Goal: Task Accomplishment & Management: Manage account settings

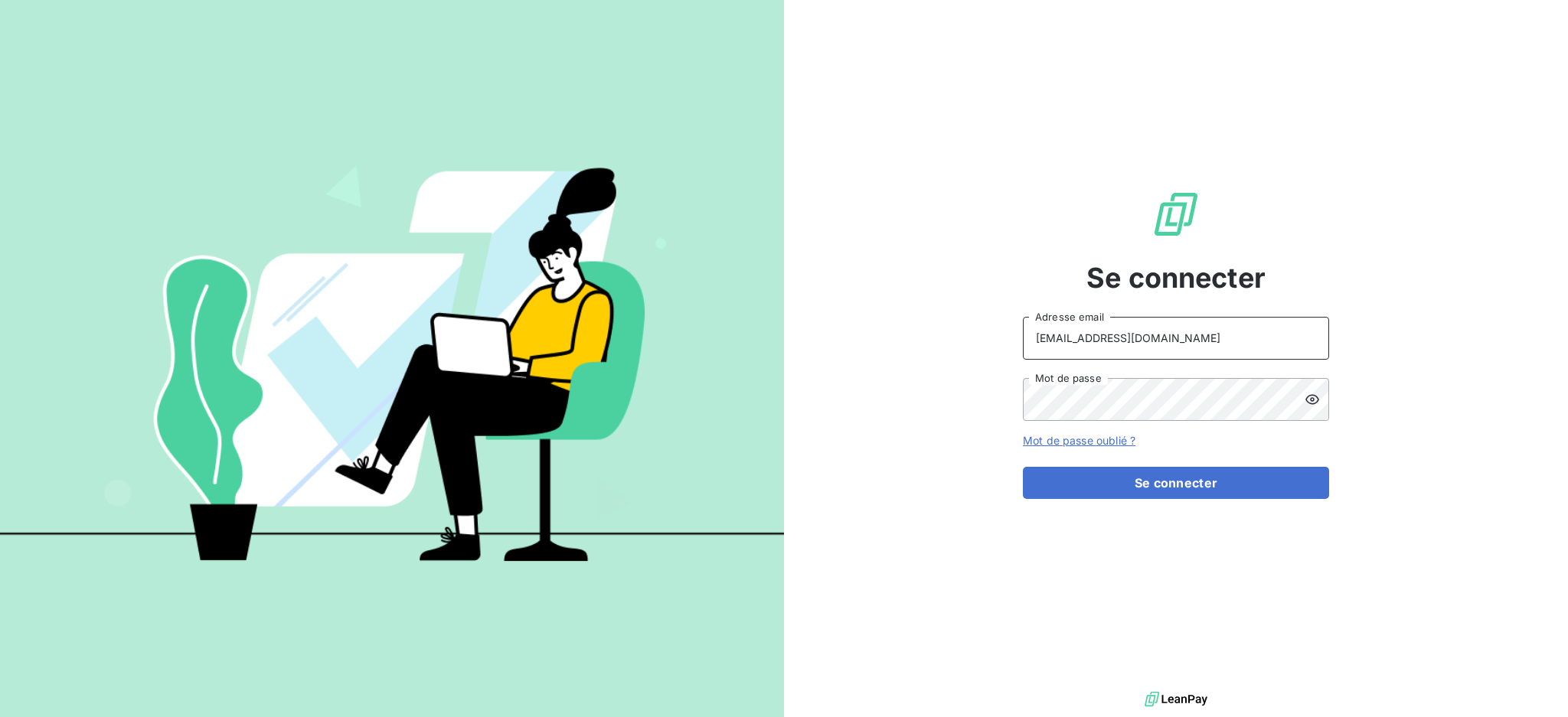
click at [1187, 334] on input "[EMAIL_ADDRESS][DOMAIN_NAME]" at bounding box center [1177, 338] width 307 height 43
type input "[EMAIL_ADDRESS][DOMAIN_NAME]"
click at [1106, 476] on button "Se connecter" at bounding box center [1177, 483] width 307 height 32
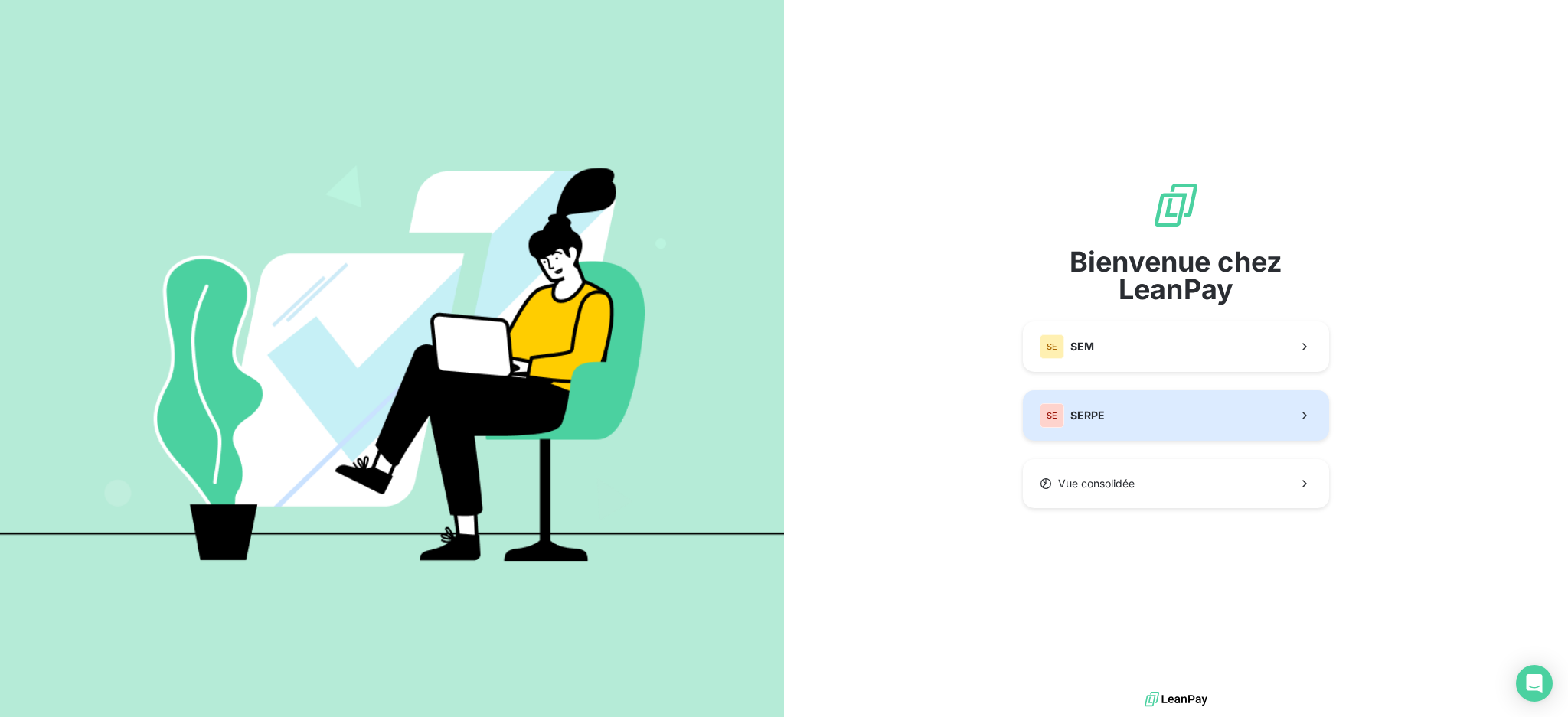
click at [1102, 416] on span "SERPE" at bounding box center [1088, 415] width 35 height 15
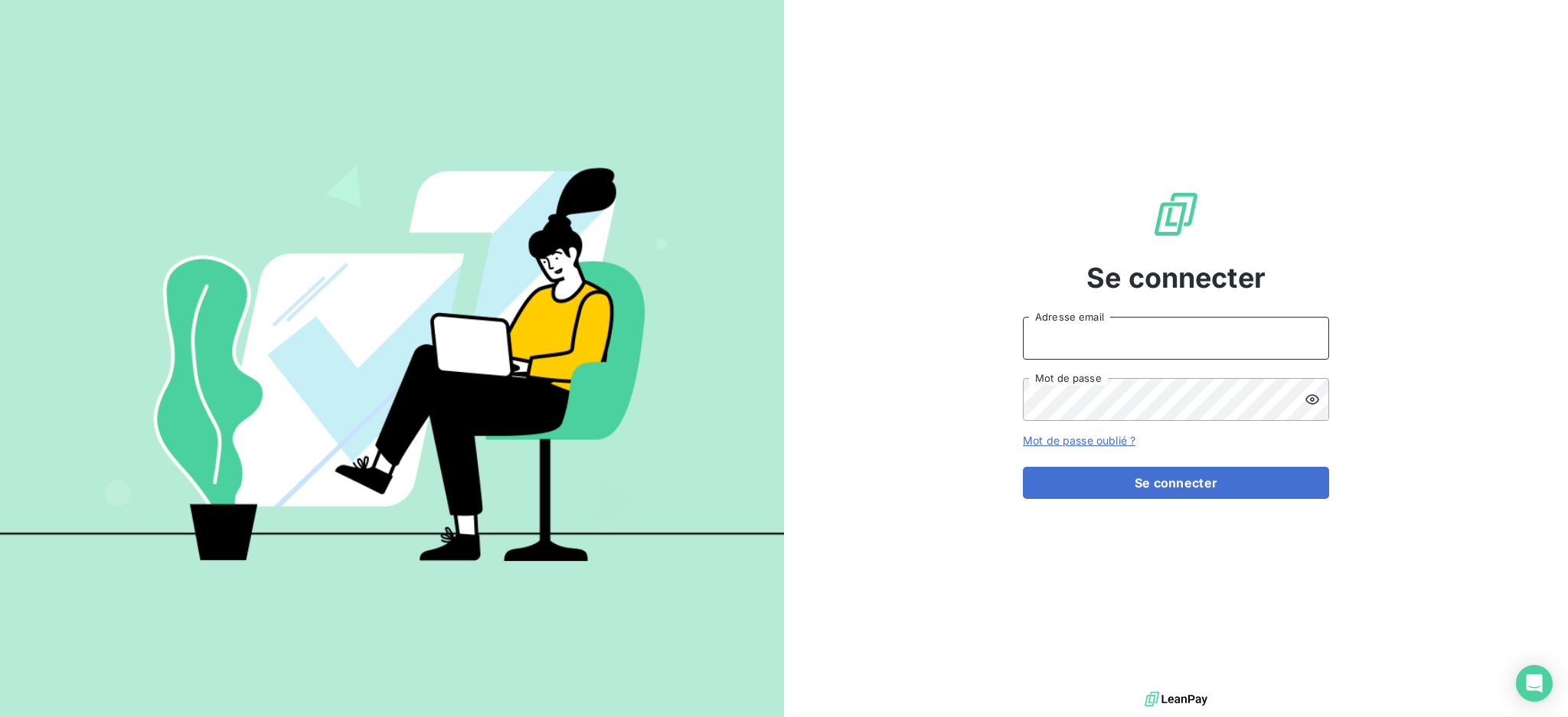
type input "[EMAIL_ADDRESS][DOMAIN_NAME]"
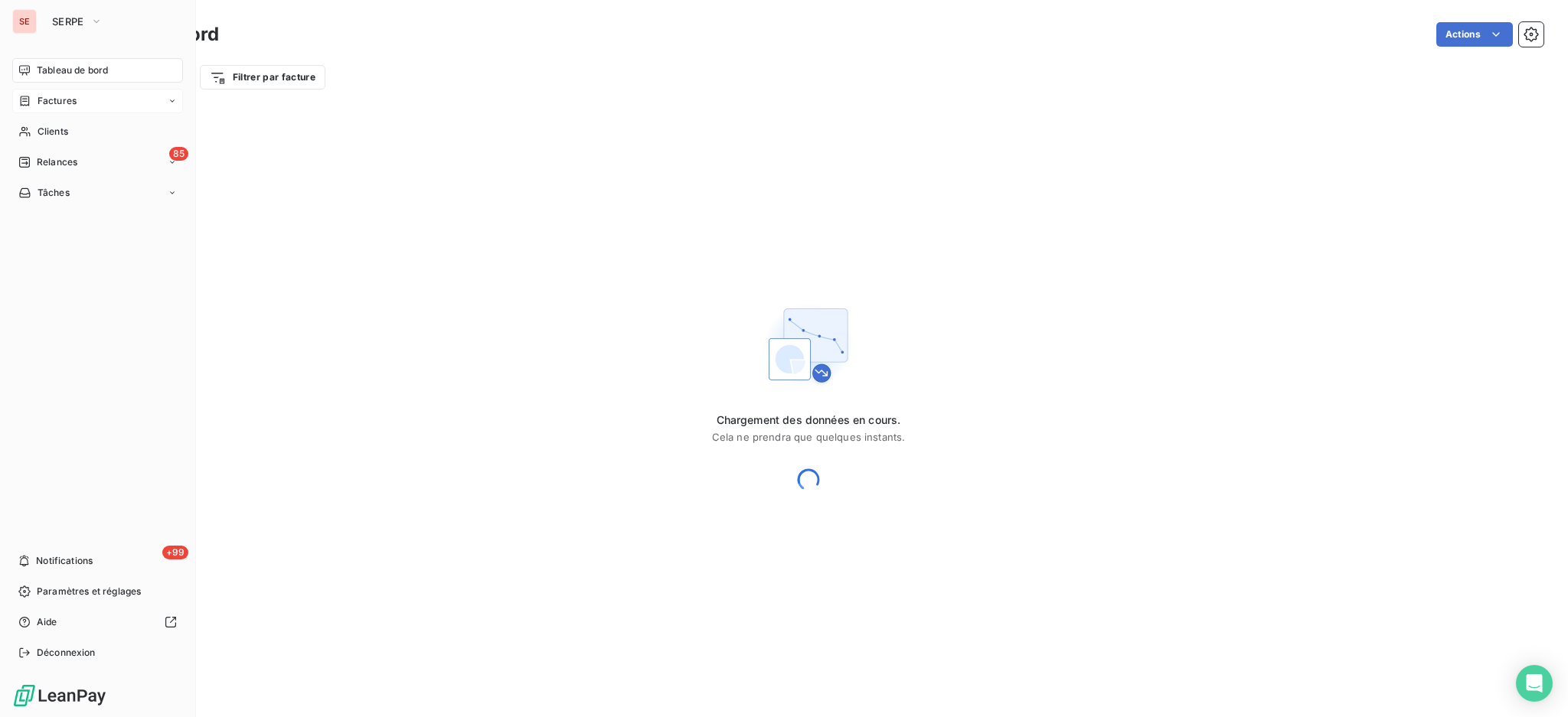
click at [53, 98] on span "Factures" at bounding box center [56, 101] width 39 height 14
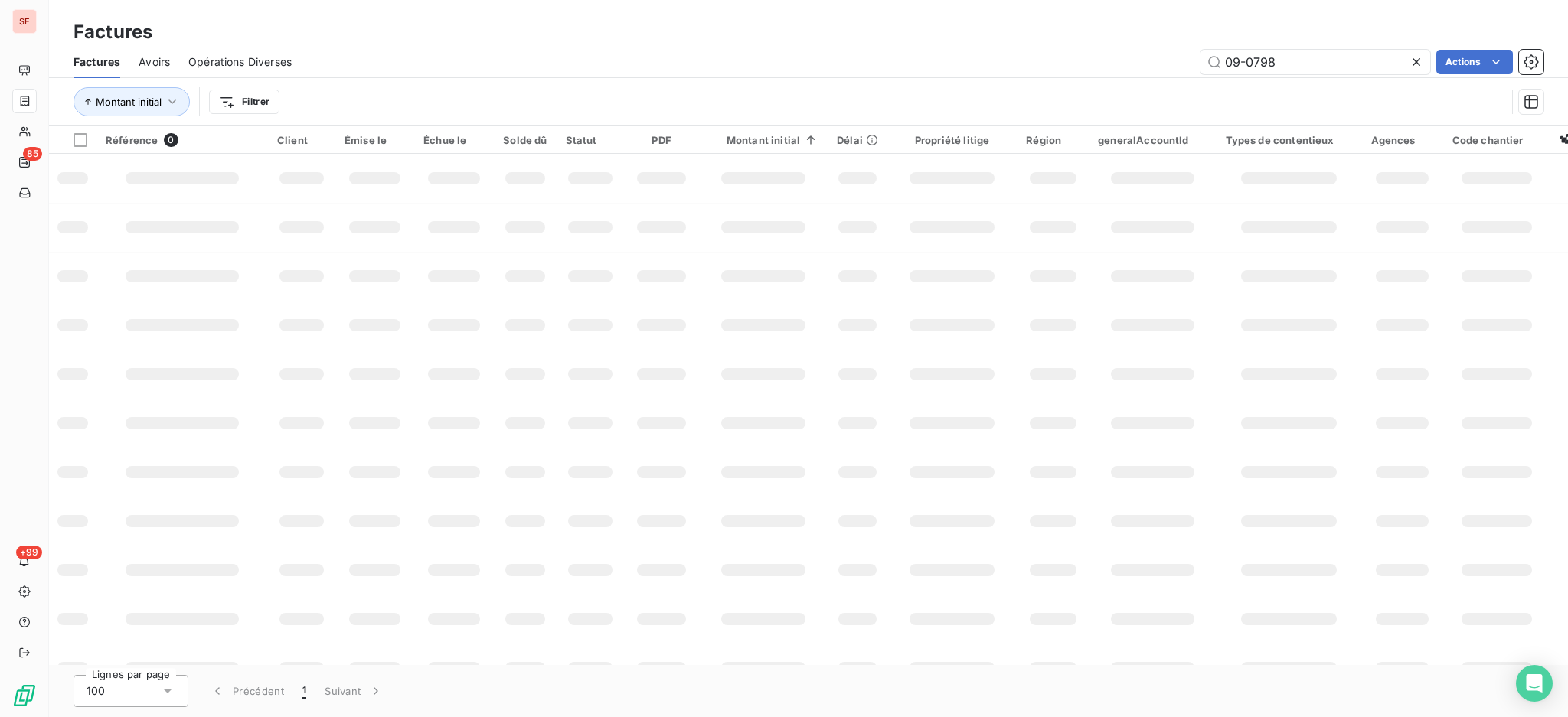
drag, startPoint x: 1140, startPoint y: 43, endPoint x: 1115, endPoint y: 42, distance: 25.0
click at [1115, 42] on div "Factures Factures Avoirs Opérations Diverses 09-0798 Actions Montant initial Fi…" at bounding box center [809, 63] width 1520 height 127
type input "08-0785"
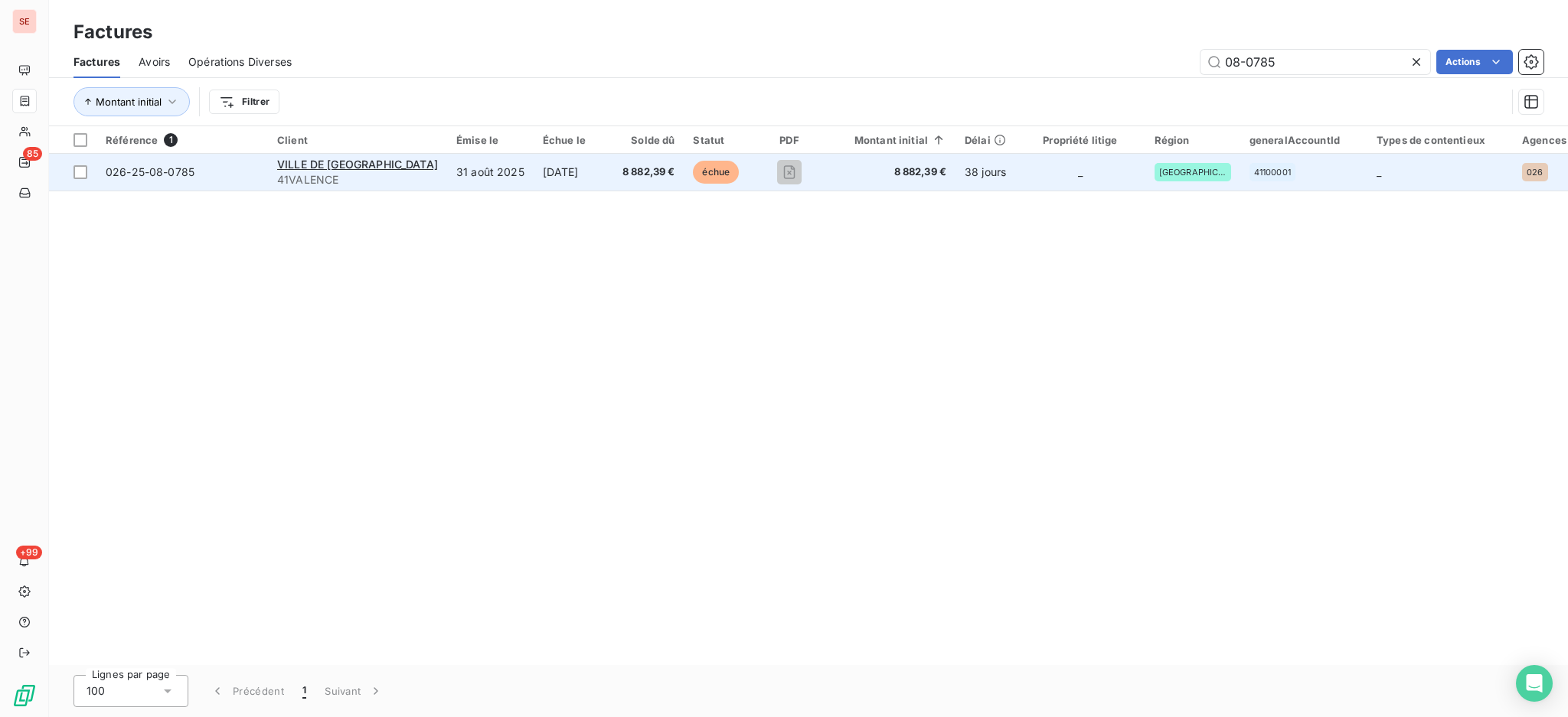
click at [447, 187] on td "31 août 2025" at bounding box center [490, 173] width 86 height 37
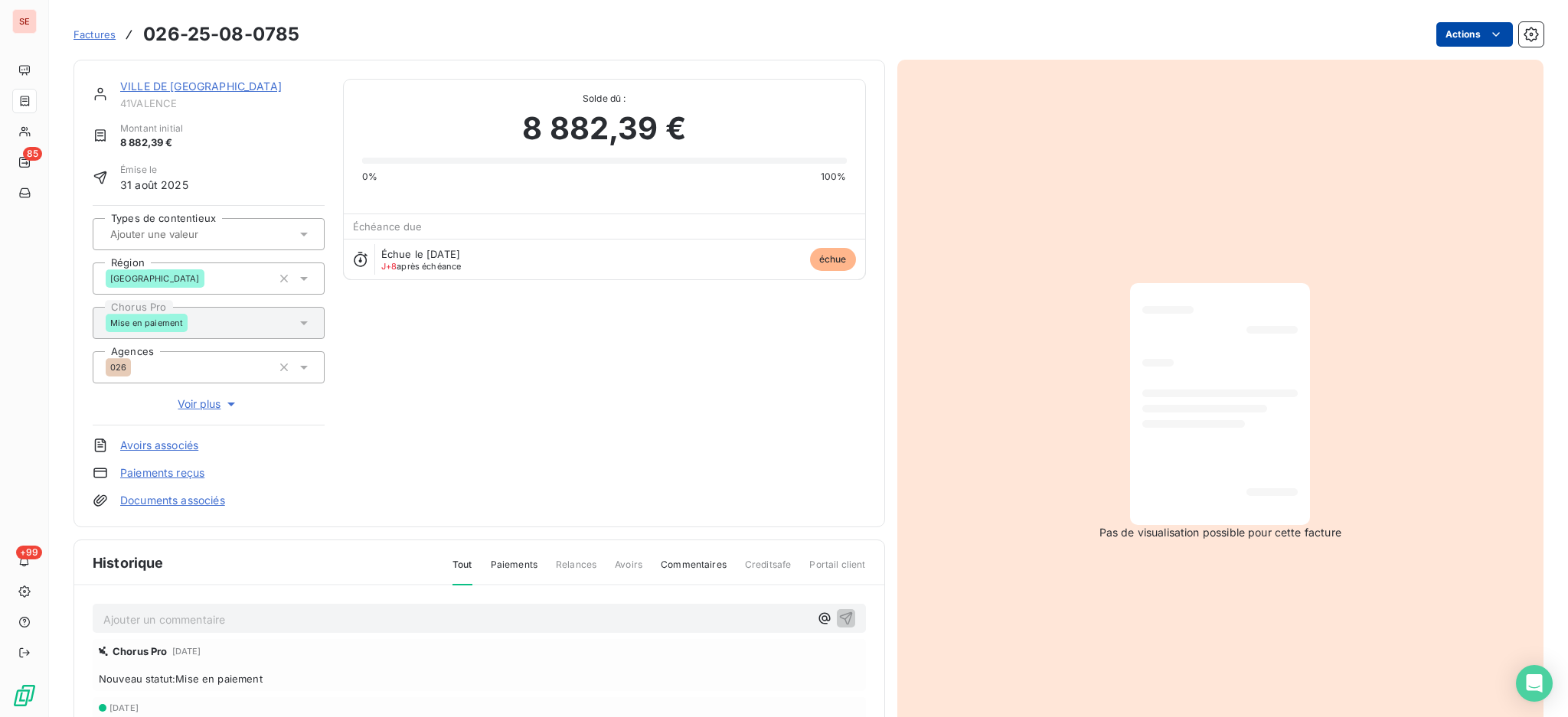
click at [1424, 29] on html "SE 85 +99 Factures 026-25-08-0785 Actions VILLE DE [GEOGRAPHIC_DATA] 41VALENCE …" at bounding box center [784, 358] width 1568 height 717
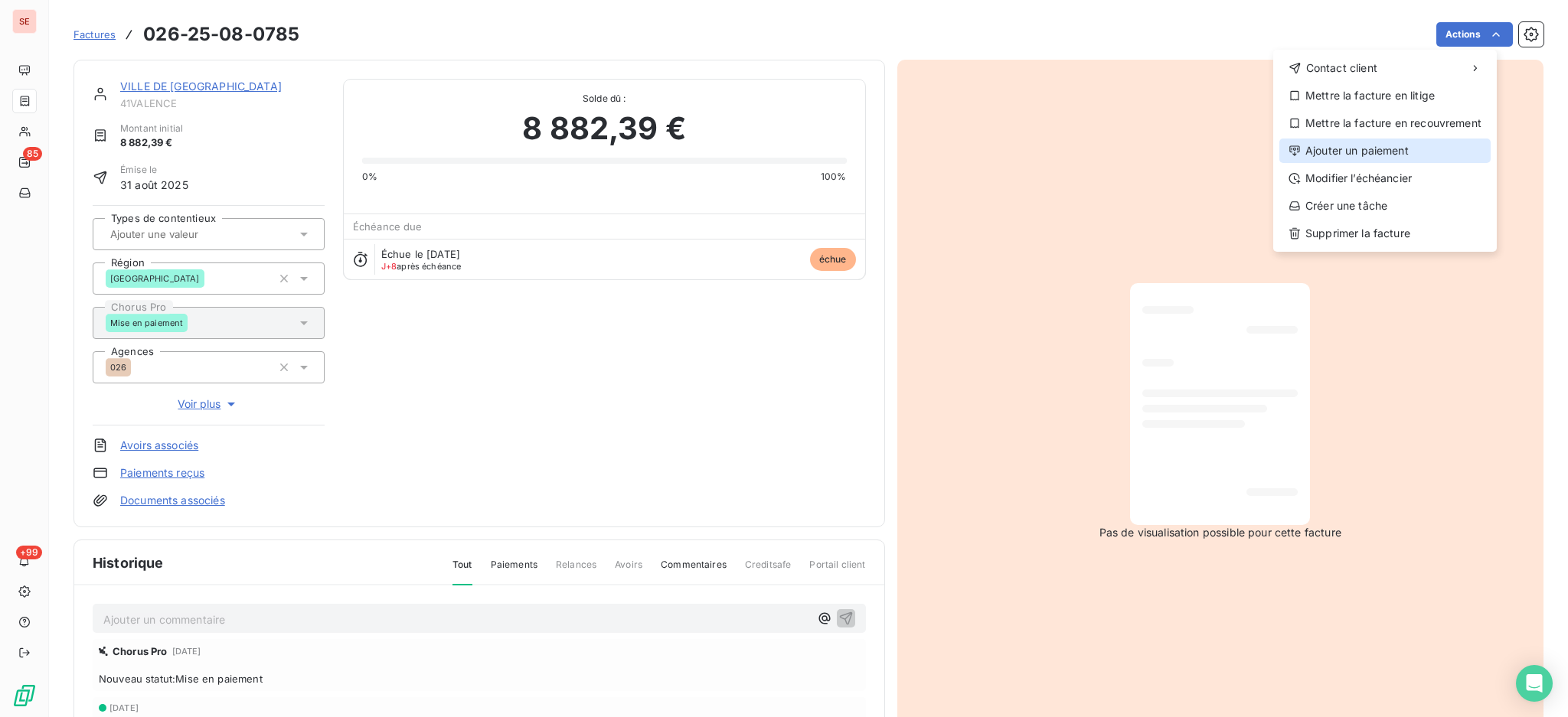
click at [1412, 150] on div "Ajouter un paiement" at bounding box center [1386, 151] width 211 height 24
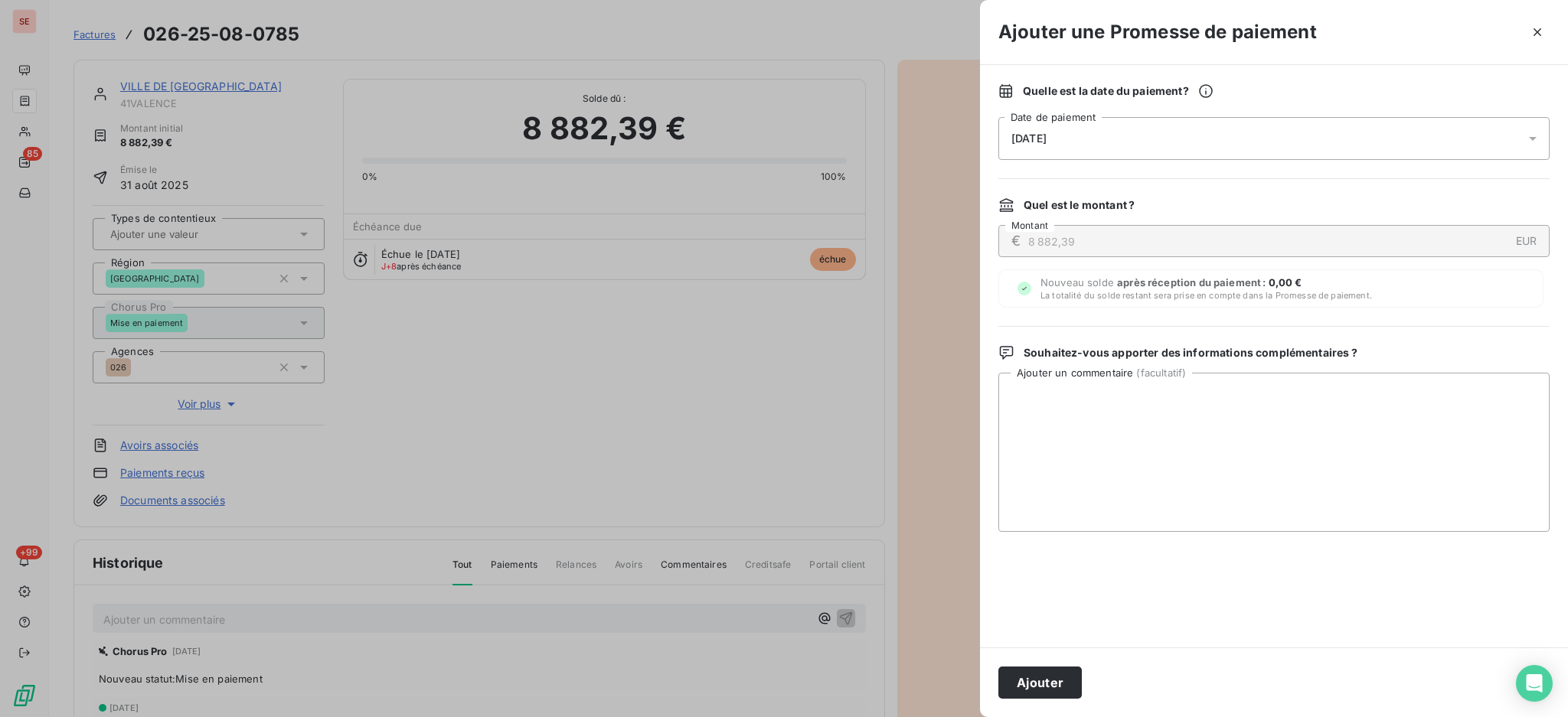
click at [1527, 135] on icon at bounding box center [1532, 138] width 15 height 15
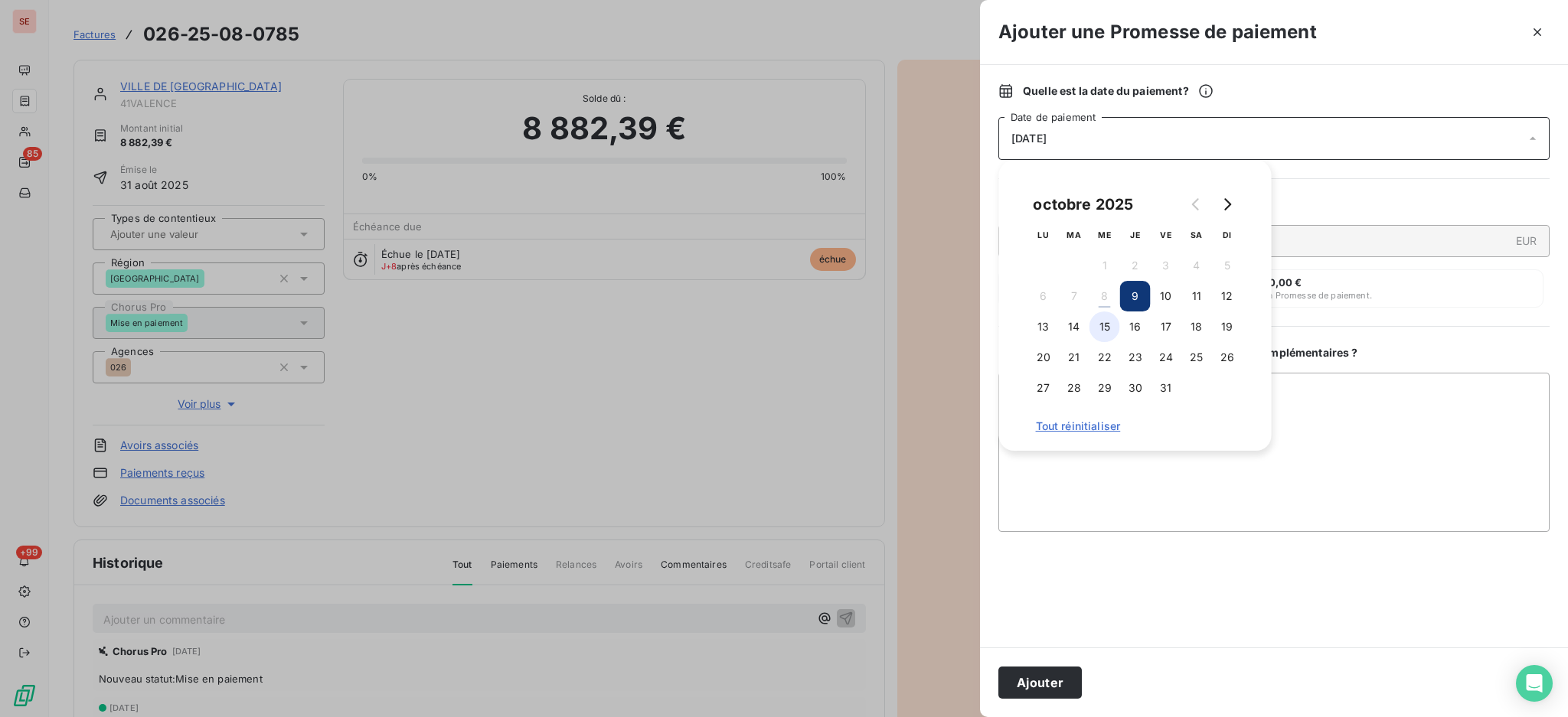
click at [1108, 325] on button "15" at bounding box center [1105, 327] width 31 height 31
click at [1345, 414] on textarea "Ajouter un commentaire ( facultatif )" at bounding box center [1273, 452] width 551 height 159
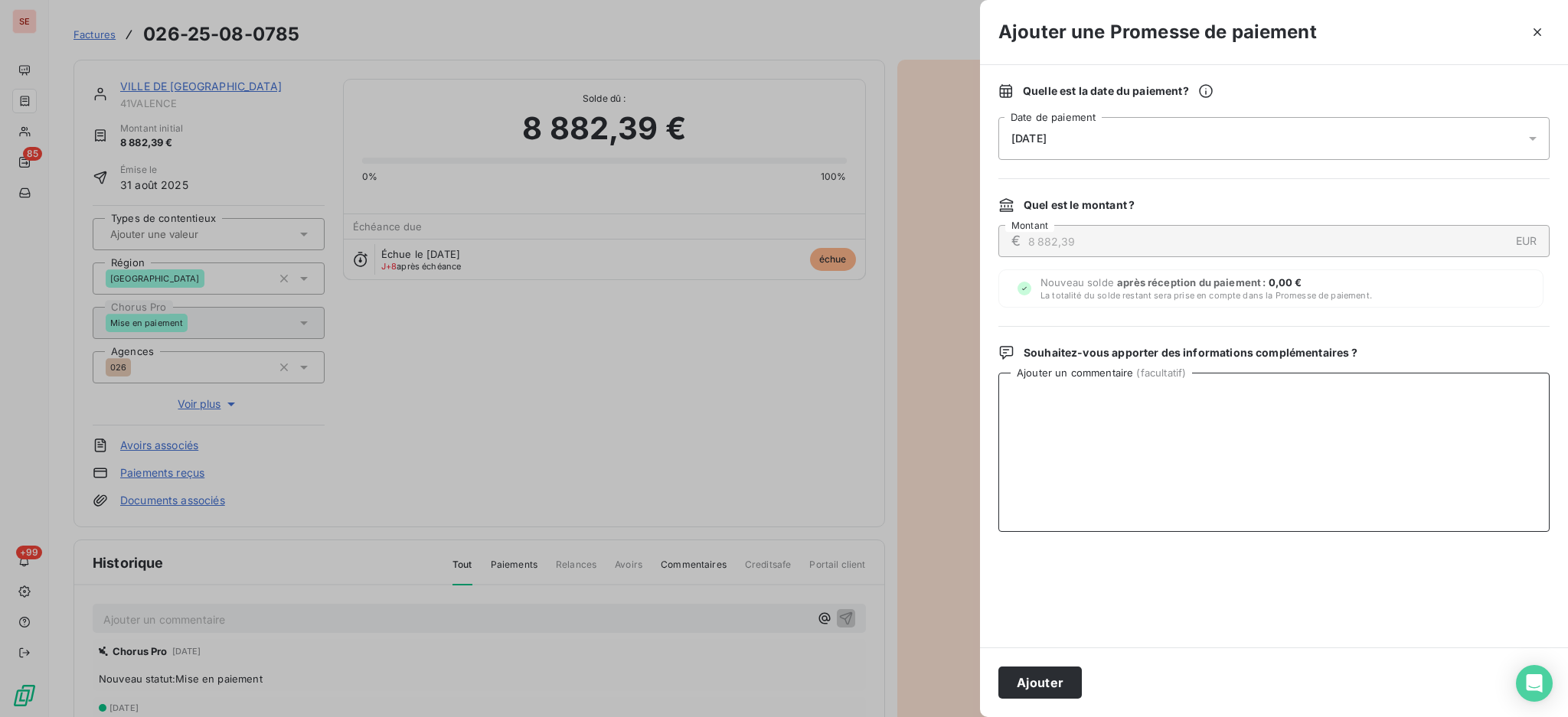
paste textarea "TDB - Virt reçu le 07/10"
type textarea "TDB - Virt reçu le 07/10"
click at [1025, 681] on button "Ajouter" at bounding box center [1039, 682] width 83 height 32
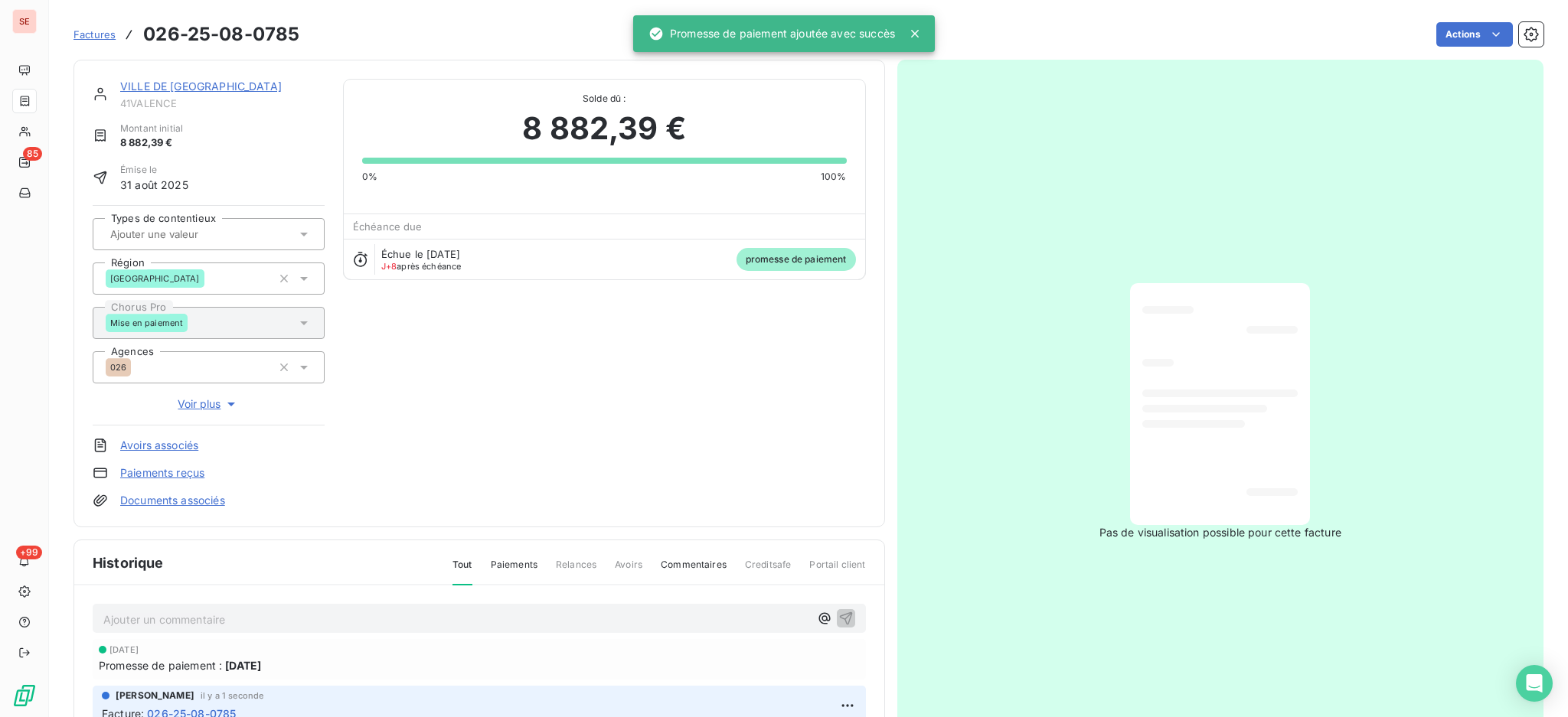
click at [161, 93] on link "VILLE DE [GEOGRAPHIC_DATA]" at bounding box center [201, 86] width 161 height 13
click at [164, 81] on link "VILLE DE [GEOGRAPHIC_DATA]" at bounding box center [201, 86] width 161 height 13
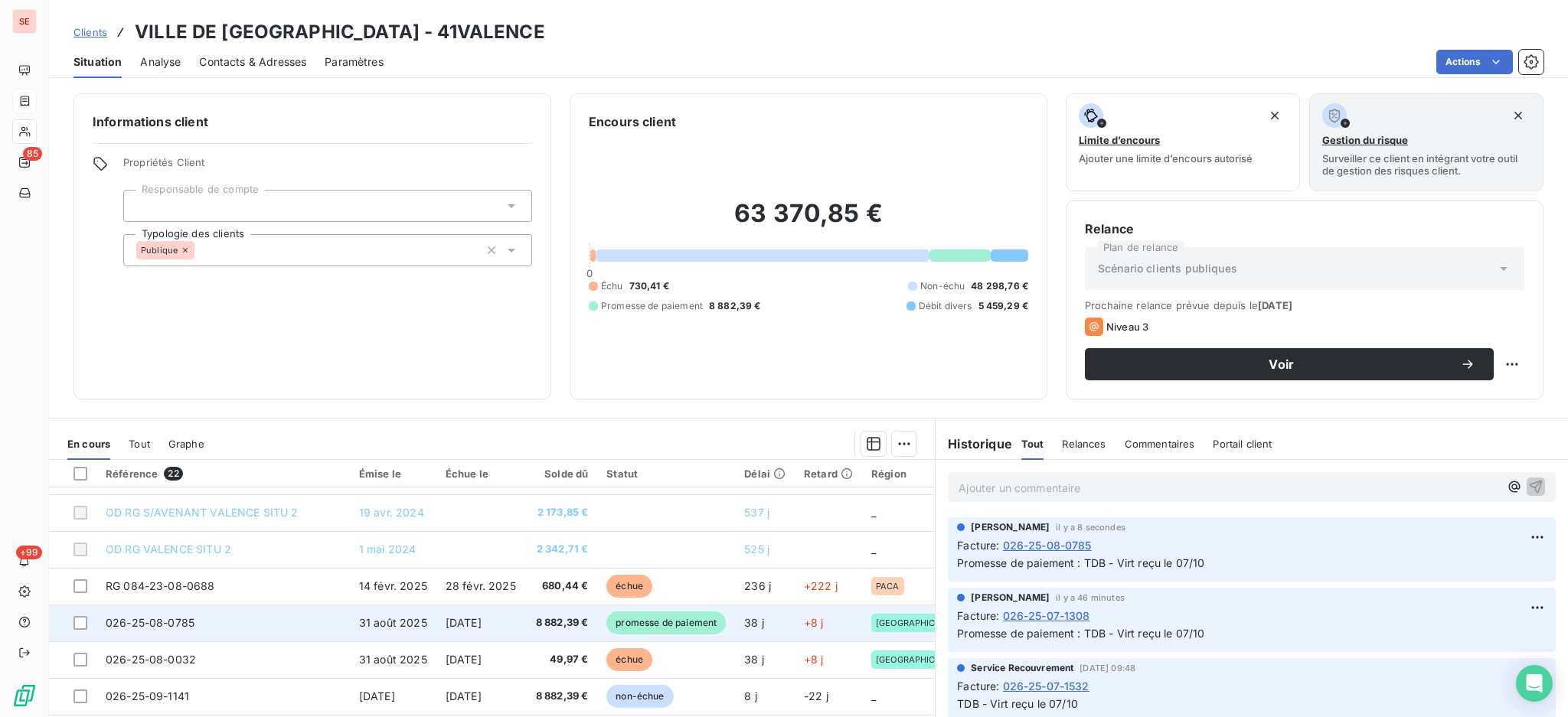
scroll to position [102, 0]
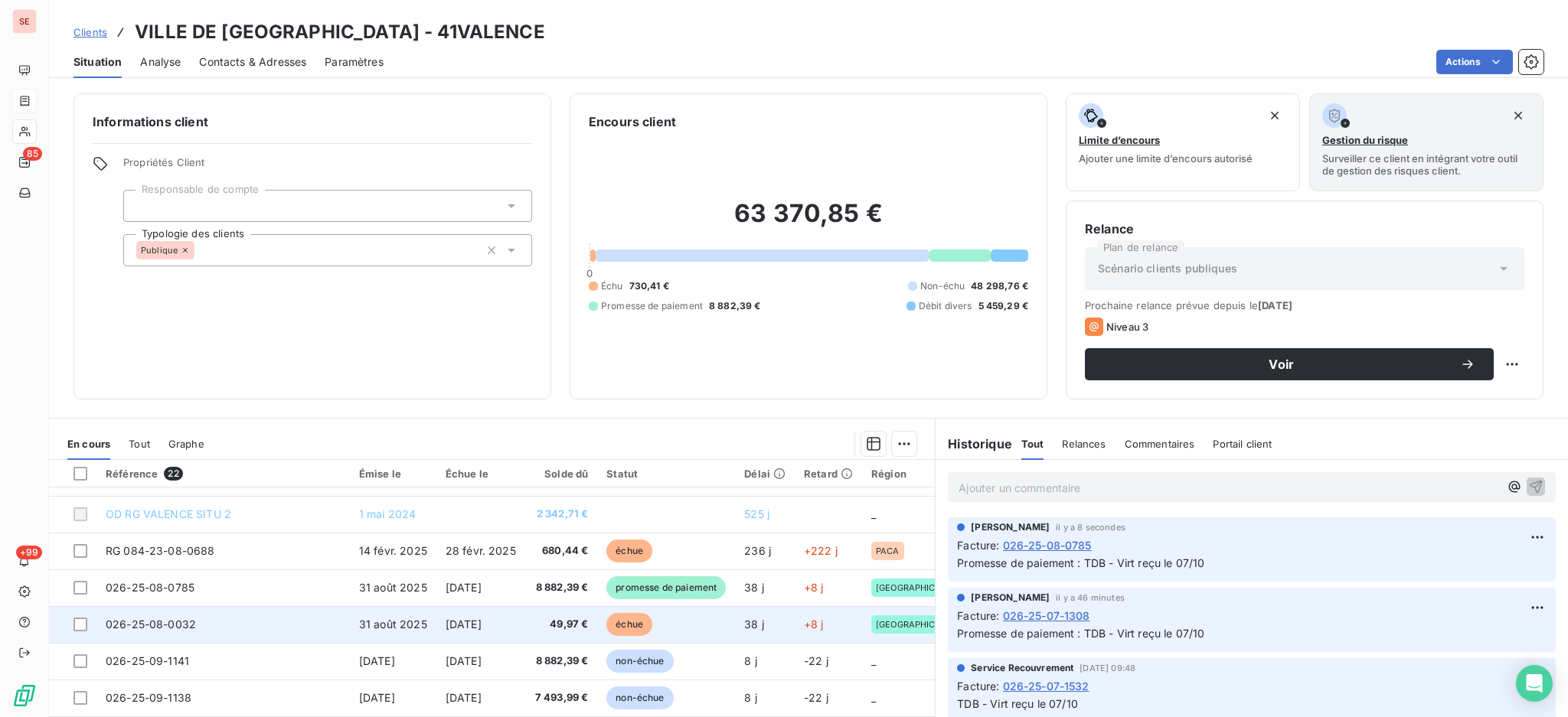
click at [359, 619] on span "31 août 2025" at bounding box center [393, 624] width 68 height 13
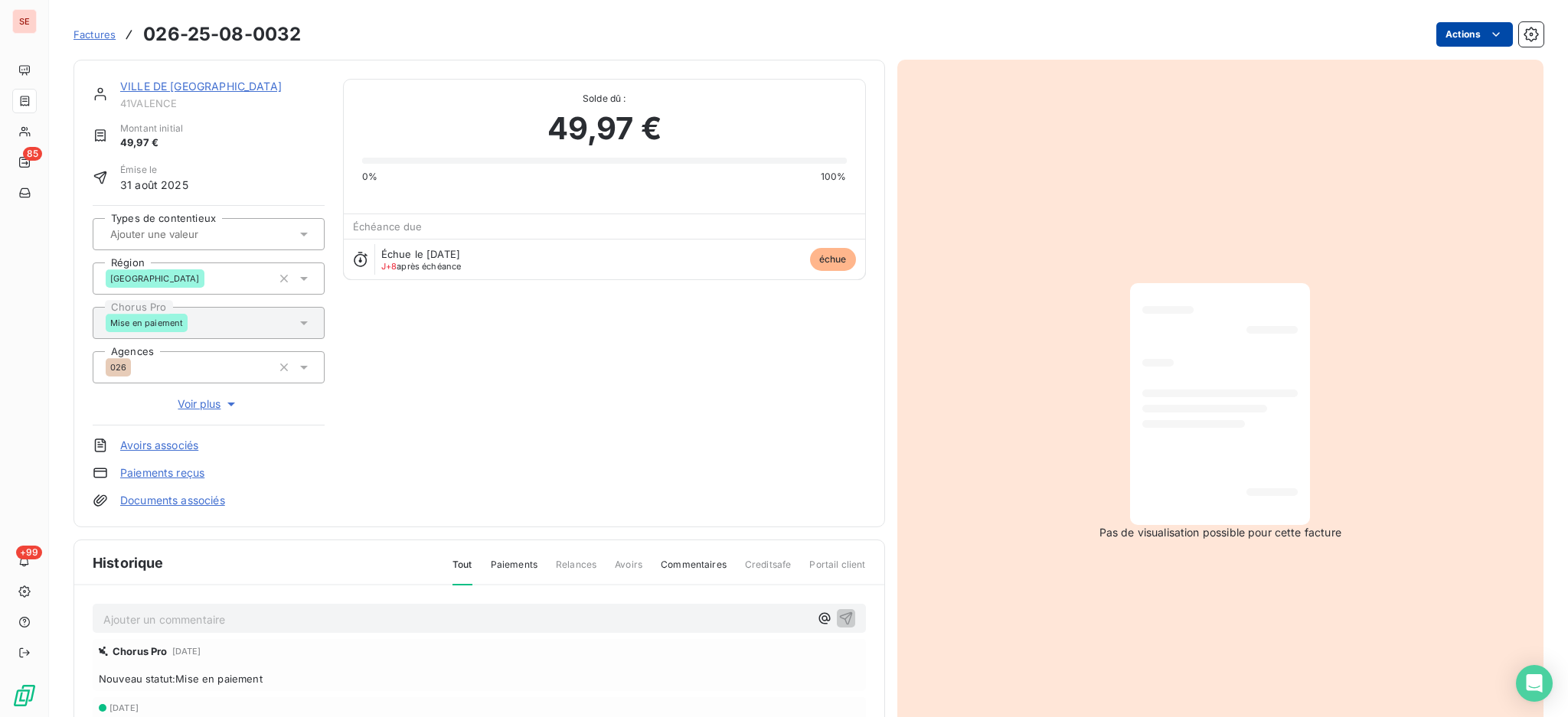
click at [1443, 31] on html "SE 85 +99 Factures 026-25-08-0032 Actions VILLE DE [GEOGRAPHIC_DATA] 41VALENCE …" at bounding box center [784, 358] width 1568 height 717
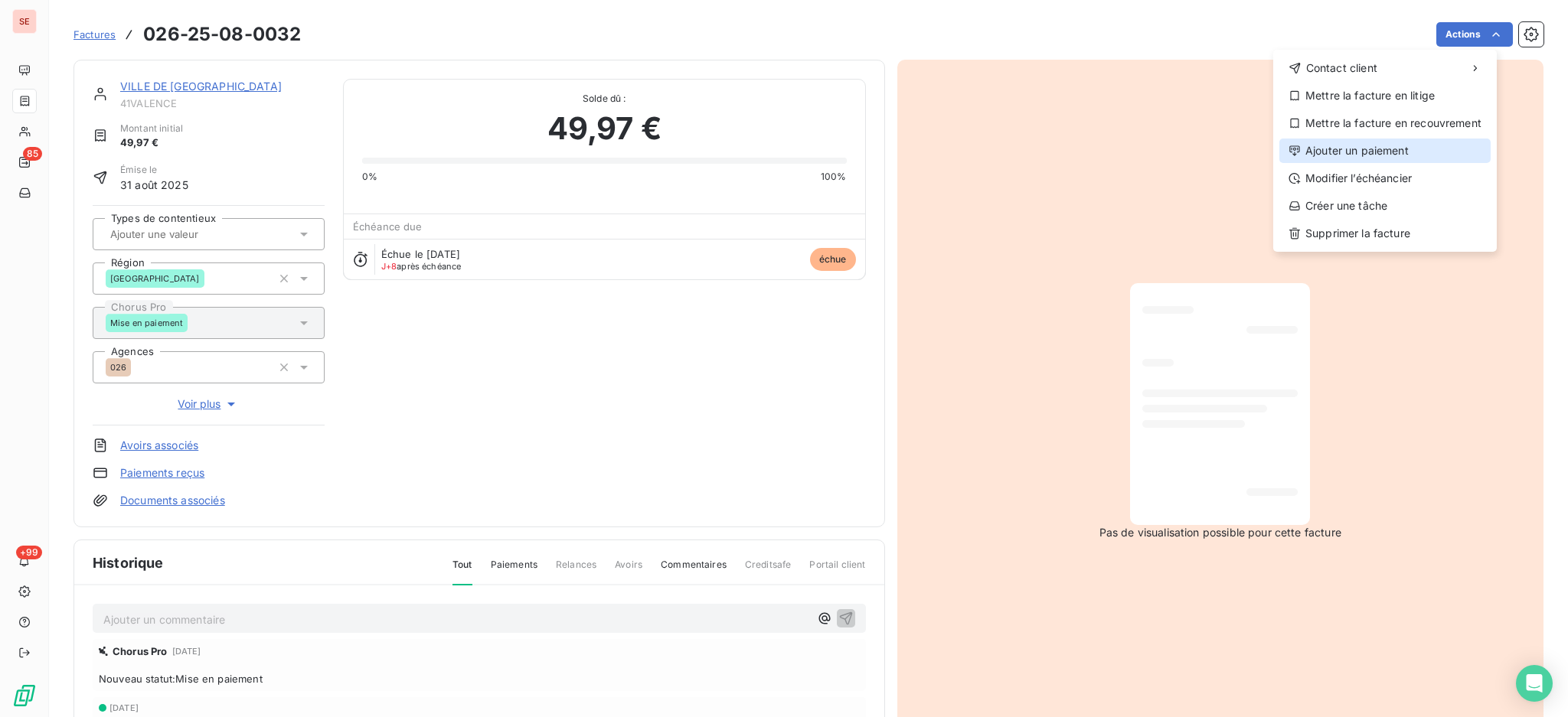
click at [1423, 146] on div "Ajouter un paiement" at bounding box center [1386, 151] width 211 height 24
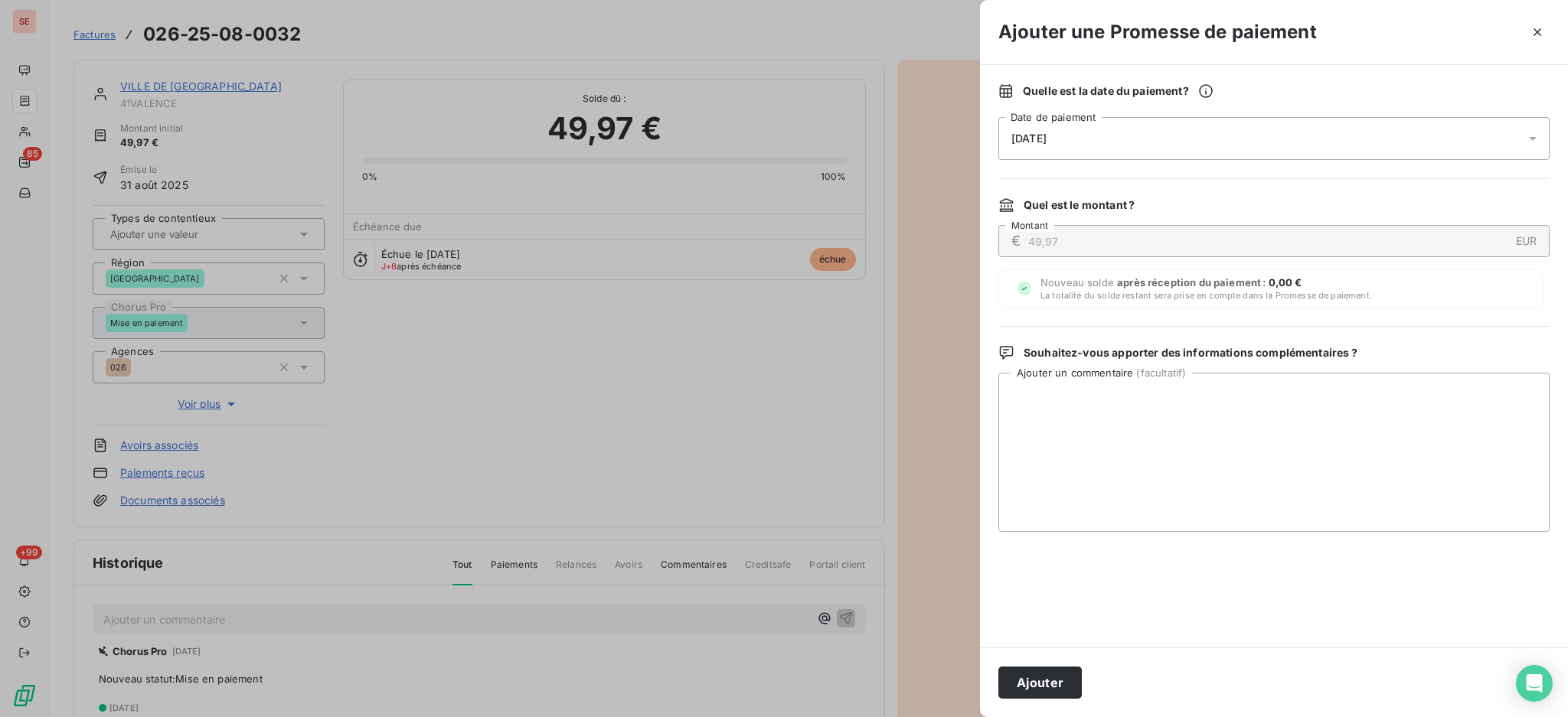
click at [1536, 138] on icon at bounding box center [1532, 138] width 15 height 15
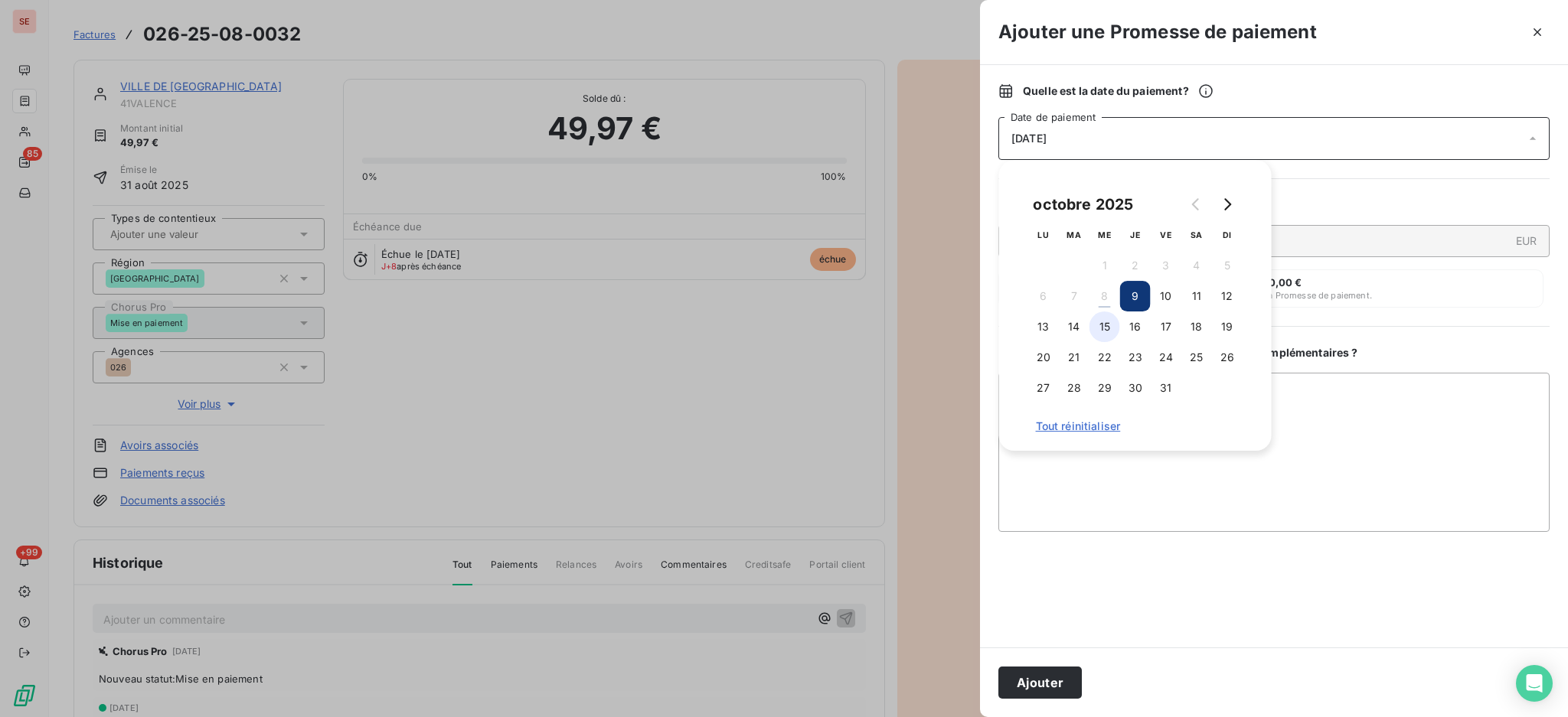
click at [1111, 322] on button "15" at bounding box center [1105, 327] width 31 height 31
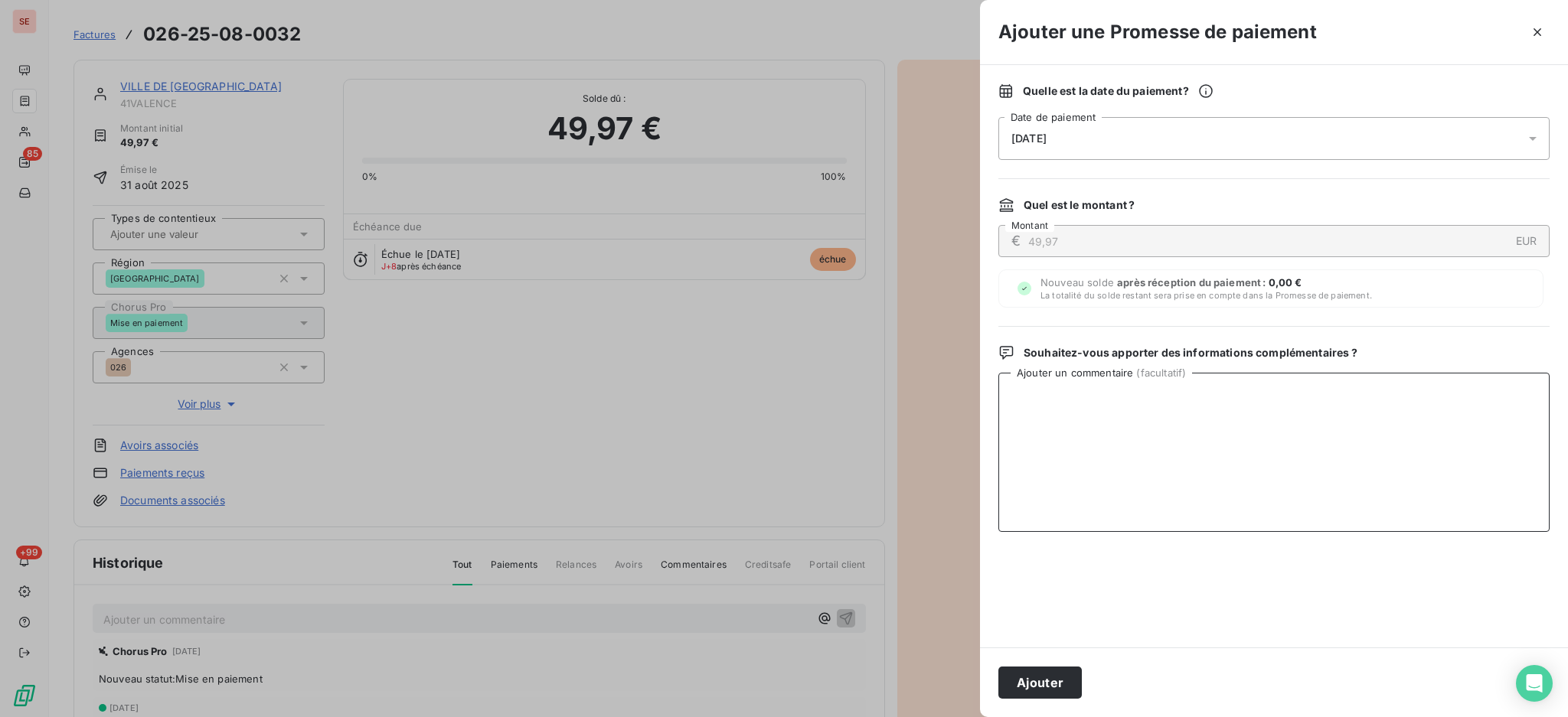
click at [1405, 403] on textarea "Ajouter un commentaire ( facultatif )" at bounding box center [1273, 452] width 551 height 159
paste textarea "TDB - Virt reçu le 07/10"
type textarea "TDB - Virt reçu le 07/10"
click at [1040, 679] on button "Ajouter" at bounding box center [1039, 682] width 83 height 32
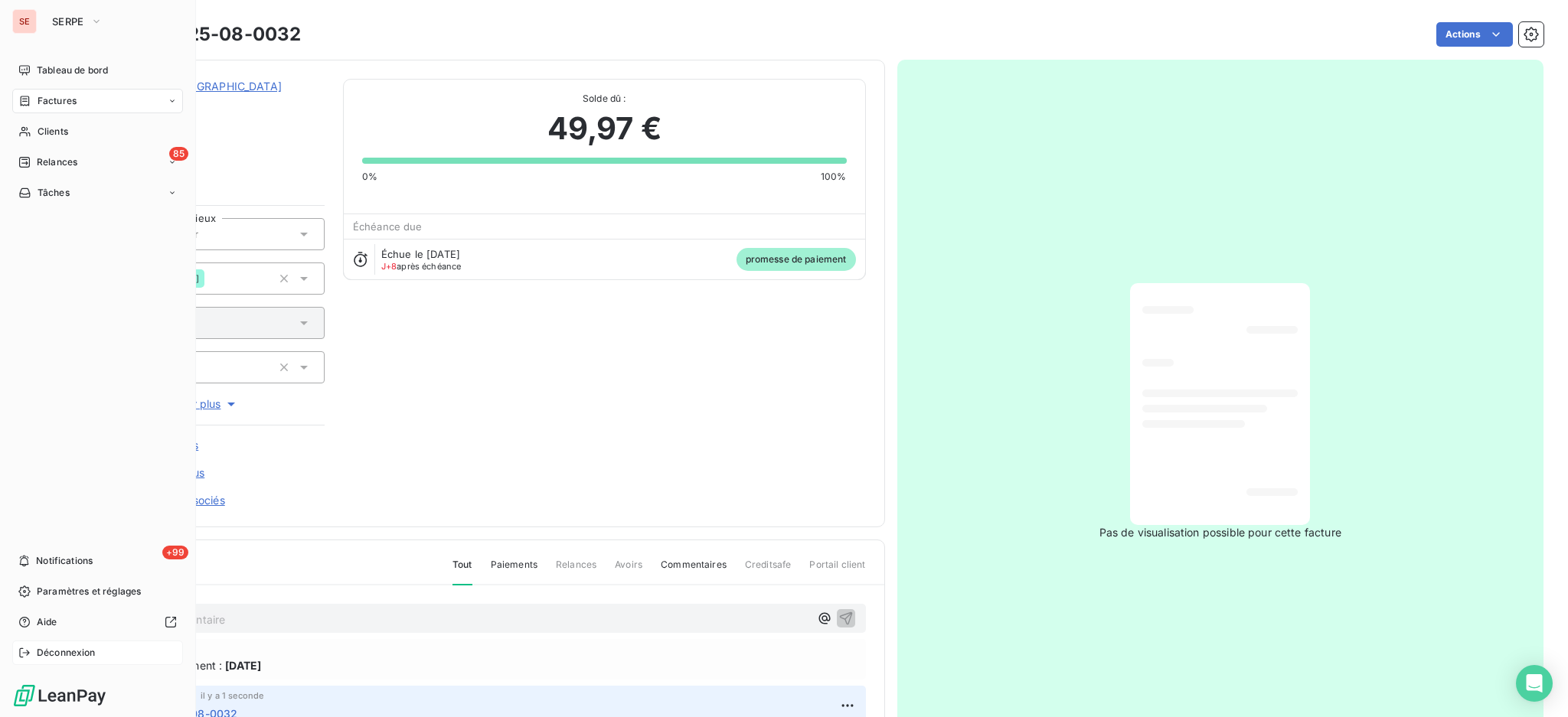
click at [81, 643] on div "Déconnexion" at bounding box center [98, 652] width 171 height 24
